Goal: Information Seeking & Learning: Learn about a topic

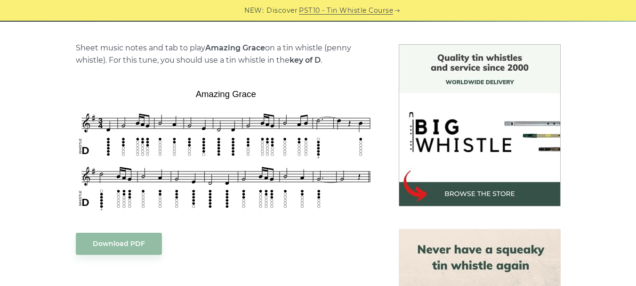
scroll to position [244, 0]
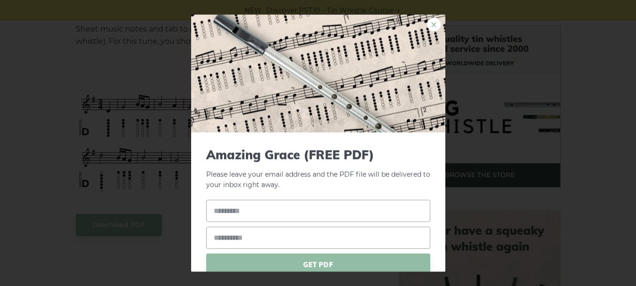
click at [430, 24] on link "×" at bounding box center [434, 24] width 14 height 14
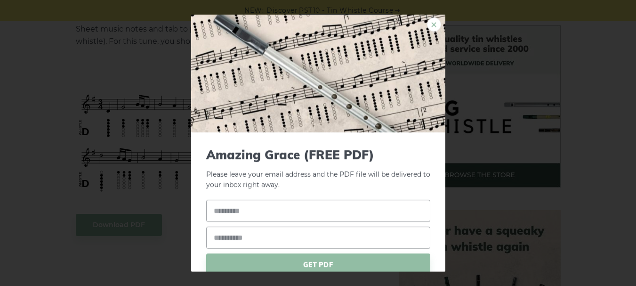
click at [427, 24] on link "×" at bounding box center [434, 24] width 14 height 14
